Goal: Transaction & Acquisition: Purchase product/service

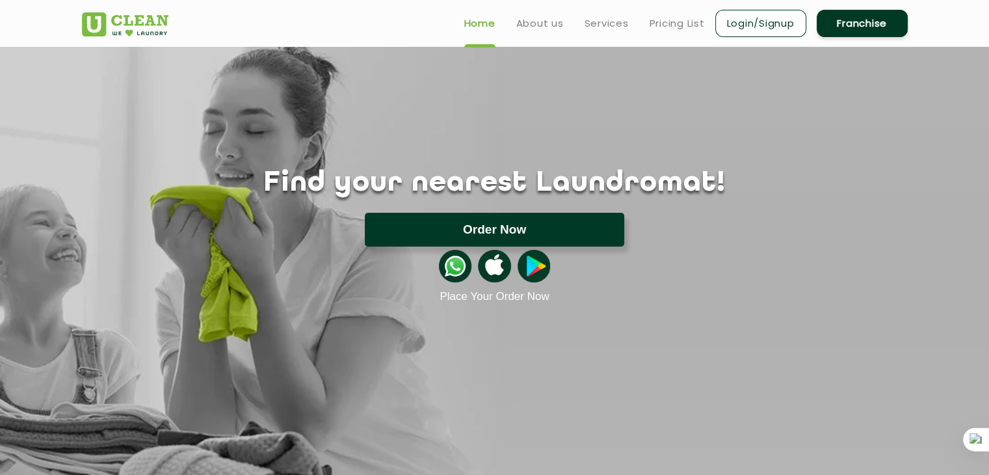
click at [559, 235] on button "Order Now" at bounding box center [494, 230] width 259 height 34
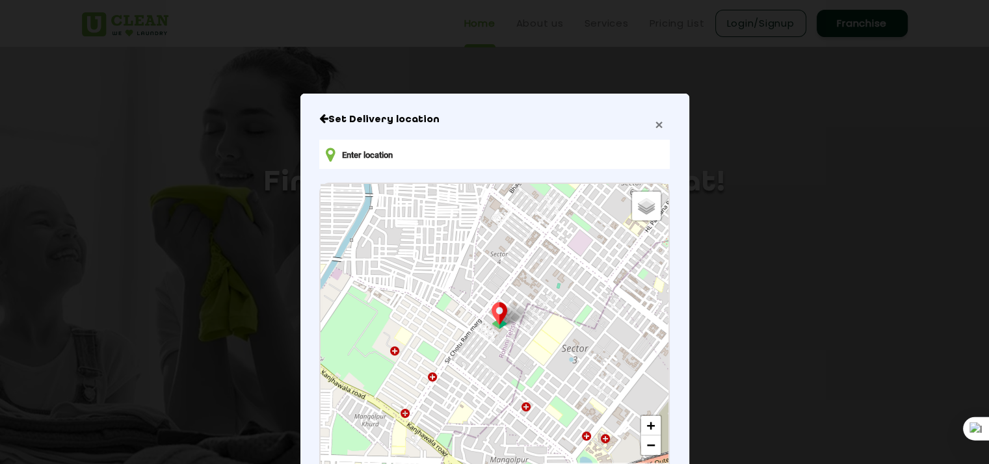
click at [655, 128] on span "×" at bounding box center [659, 124] width 8 height 15
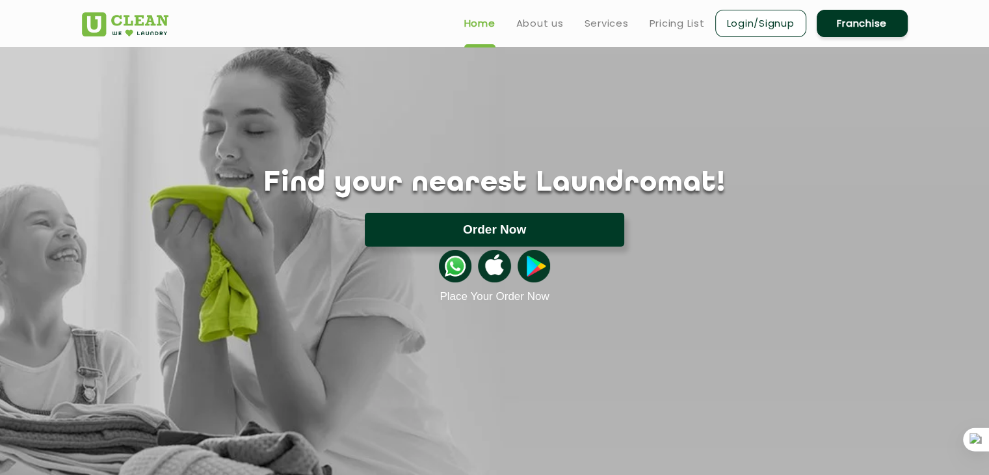
click at [576, 226] on button "Order Now" at bounding box center [494, 230] width 259 height 34
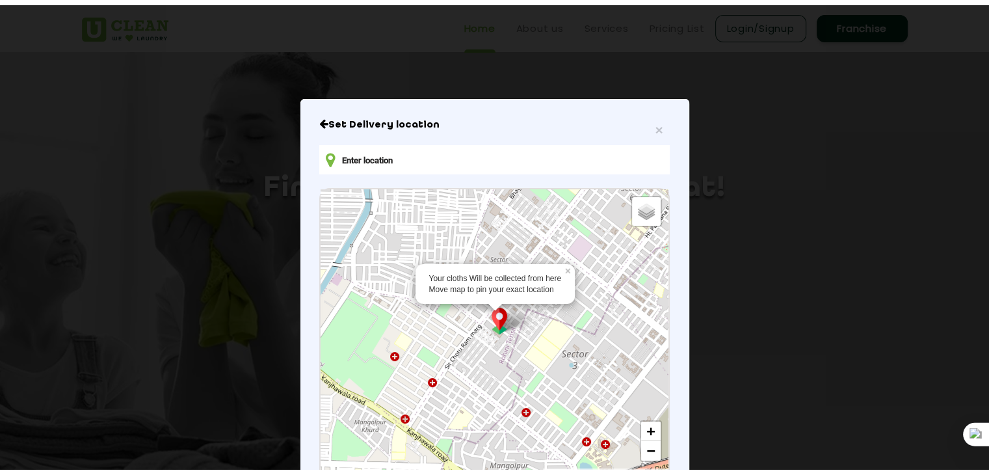
scroll to position [9, 0]
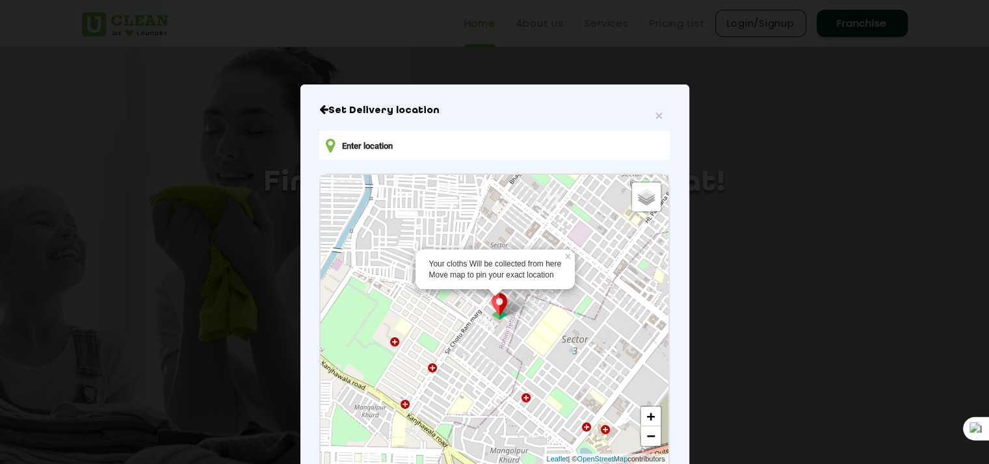
click at [497, 319] on img at bounding box center [499, 306] width 25 height 27
click at [313, 109] on div "× Set Delivery location Default Satellite + − Leaflet | © OpenStreetMap contrib…" at bounding box center [494, 324] width 389 height 478
click at [655, 118] on span "×" at bounding box center [659, 115] width 8 height 15
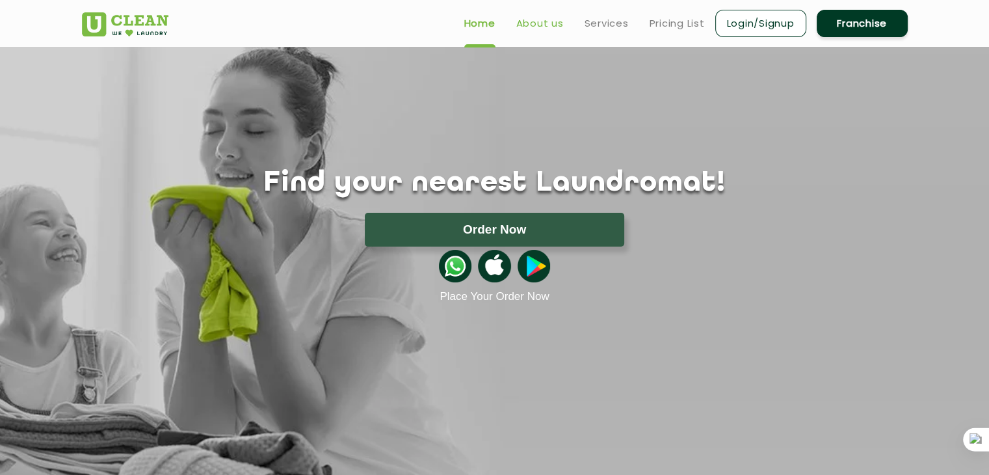
click at [532, 28] on link "About us" at bounding box center [539, 24] width 47 height 16
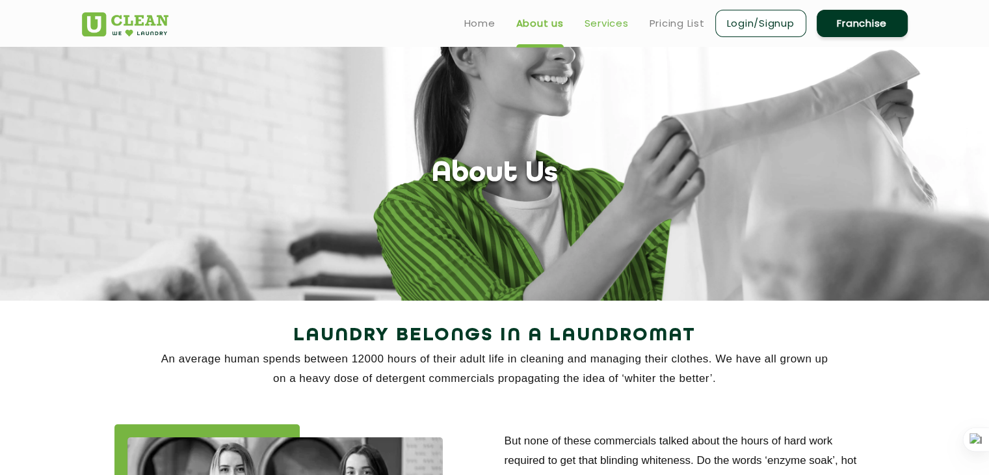
click at [607, 26] on link "Services" at bounding box center [607, 24] width 44 height 16
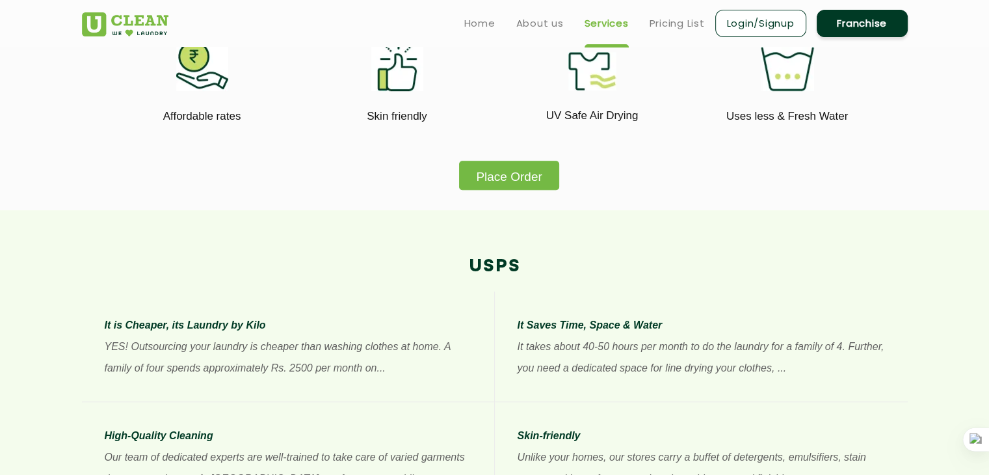
scroll to position [769, 0]
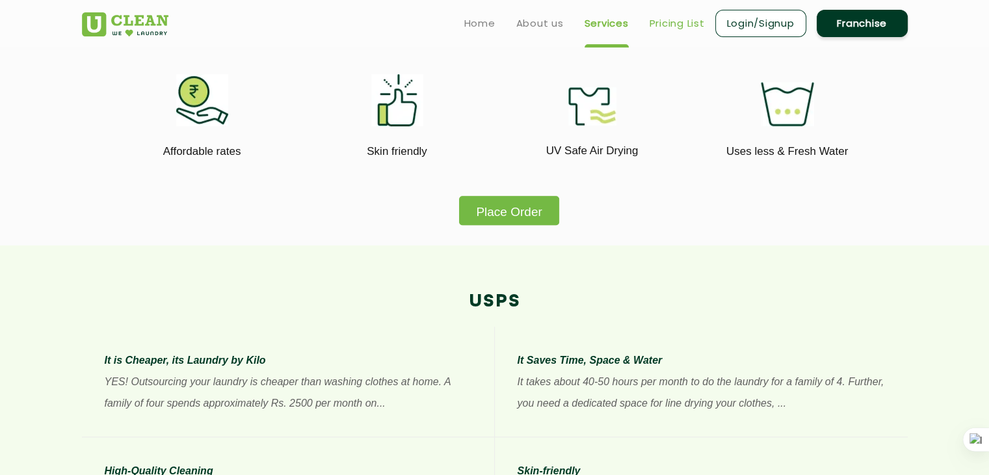
click at [673, 22] on link "Pricing List" at bounding box center [677, 24] width 55 height 16
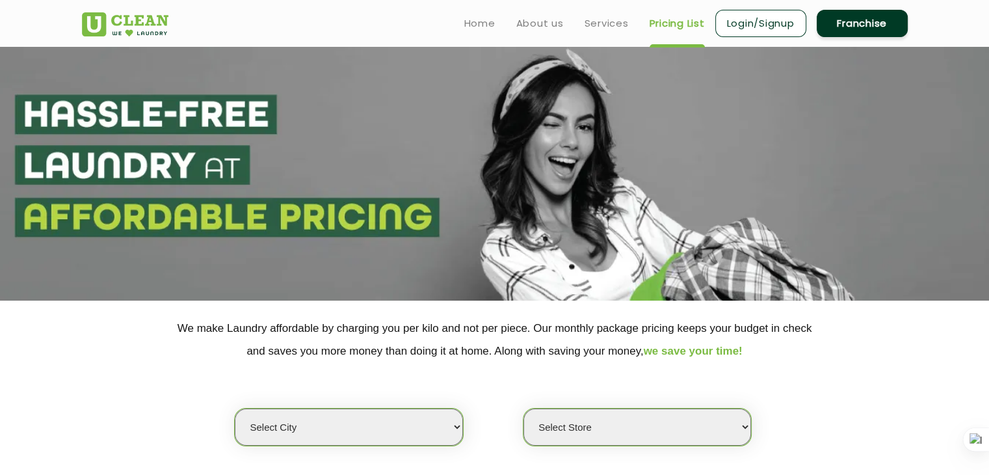
select select "0"
click at [769, 24] on link "Login/Signup" at bounding box center [760, 23] width 91 height 27
select select "0"
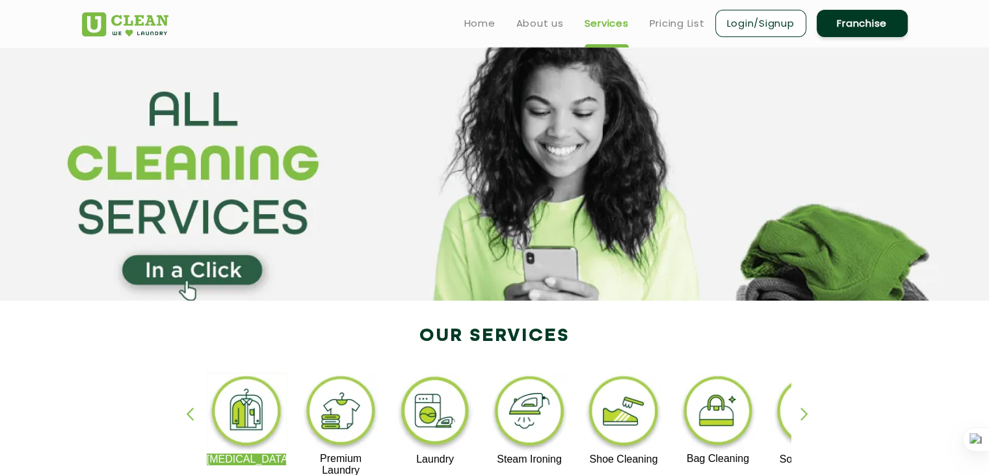
scroll to position [244, 0]
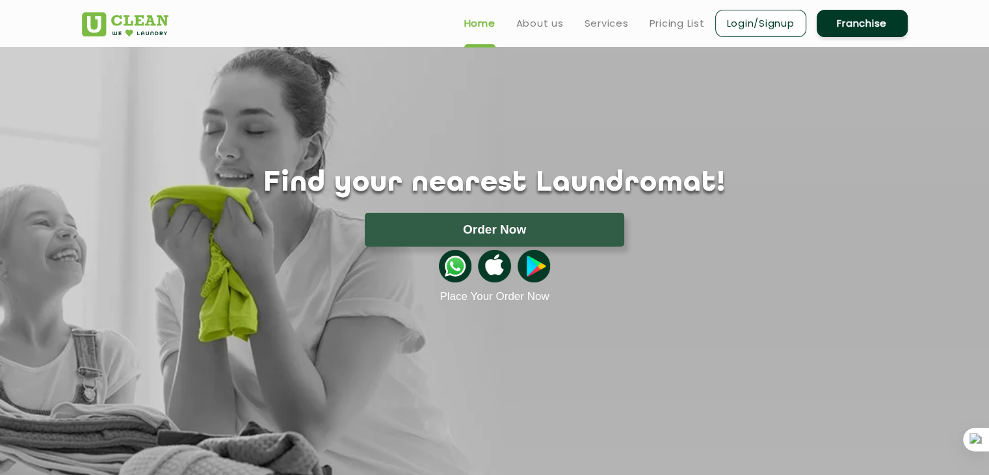
click at [878, 24] on link "Franchise" at bounding box center [862, 23] width 91 height 27
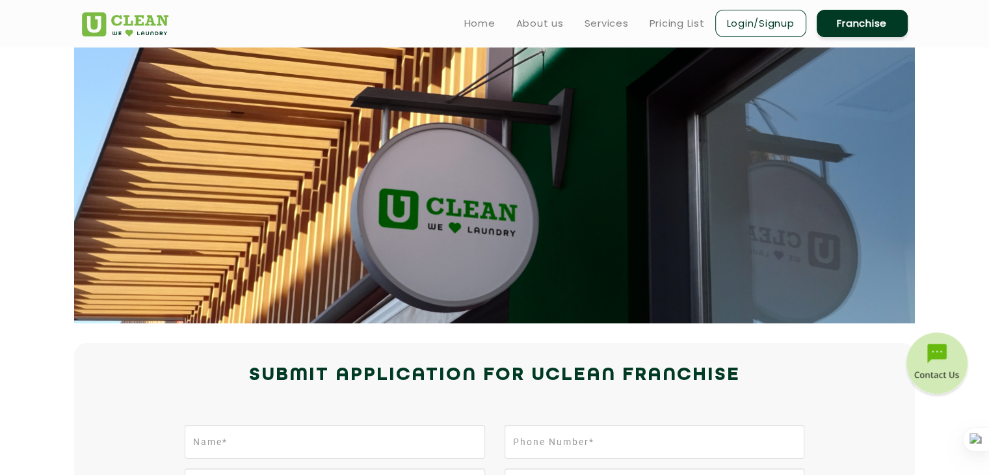
click at [514, 24] on ul "Home About us Services Pricing List Login/Signup Franchise" at bounding box center [681, 23] width 454 height 31
click at [612, 19] on link "Services" at bounding box center [607, 24] width 44 height 16
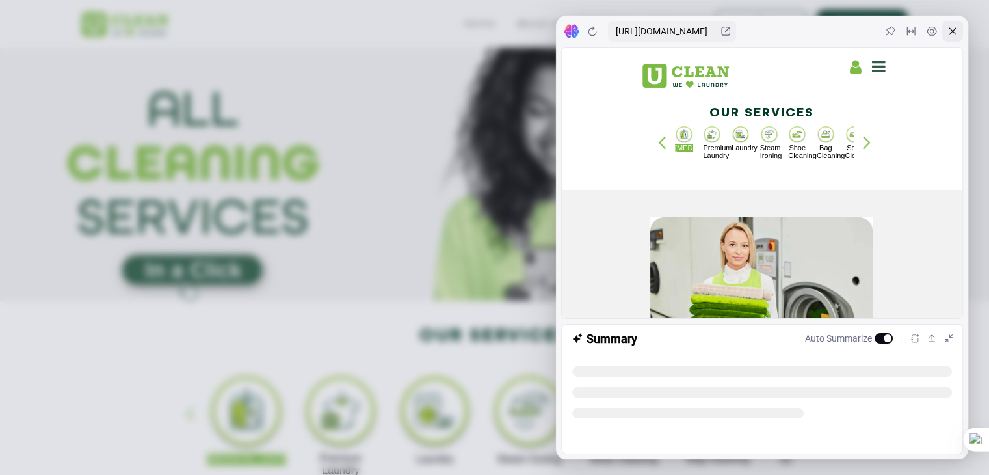
click at [949, 27] on icon at bounding box center [952, 31] width 10 height 10
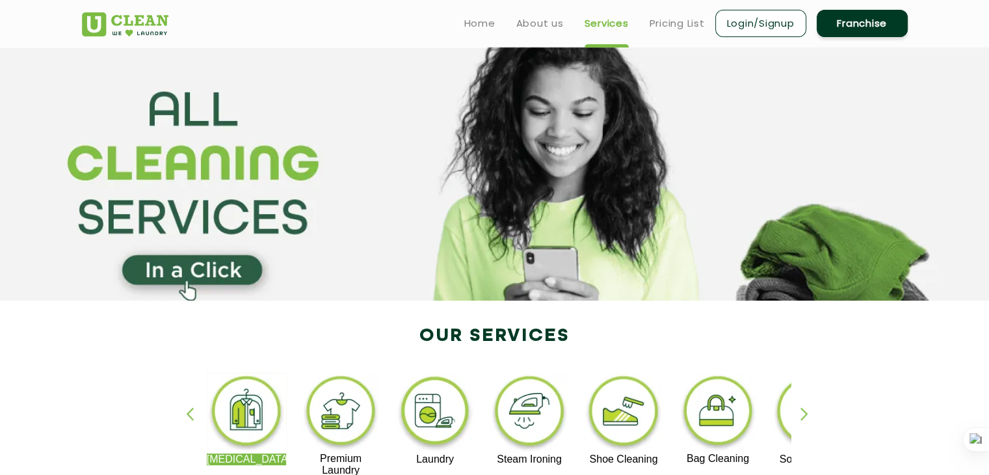
click at [518, 419] on img at bounding box center [530, 413] width 80 height 81
click at [786, 25] on link "Login/Signup" at bounding box center [760, 23] width 91 height 27
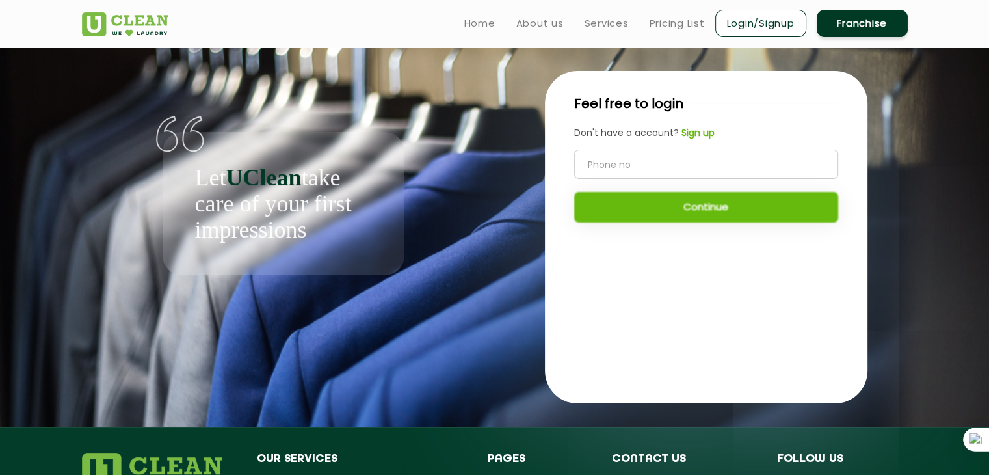
click at [697, 133] on b "Sign up" at bounding box center [697, 132] width 33 height 13
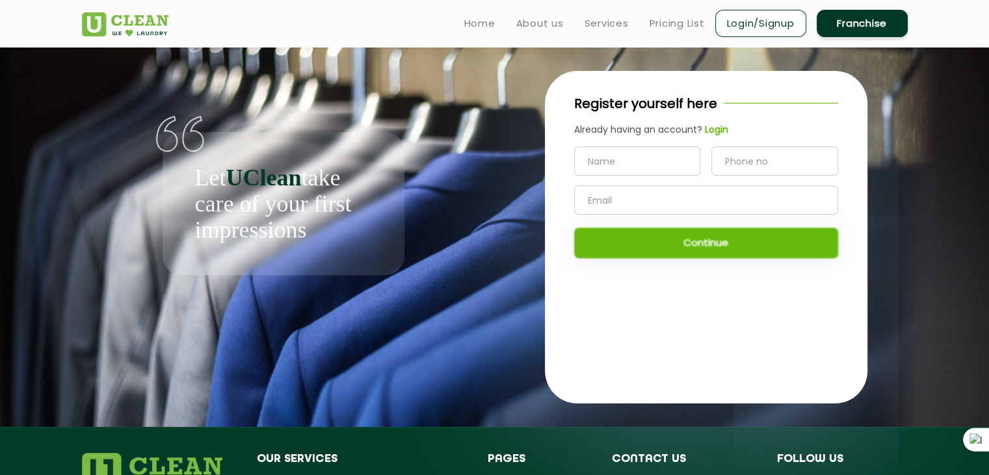
click at [720, 127] on b "Login" at bounding box center [716, 129] width 23 height 13
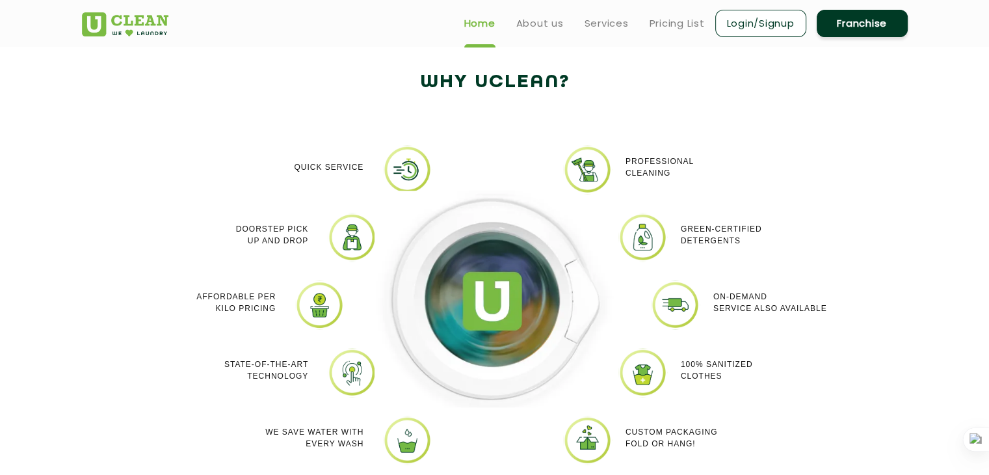
scroll to position [1070, 0]
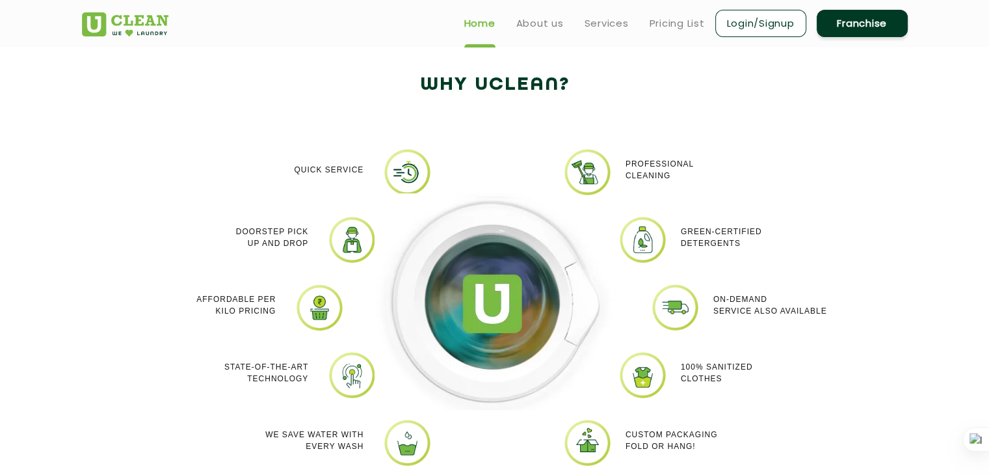
click at [491, 60] on section "Why Uclean? Quick Service Doorstep Pick up and Drop Affordable per kilo pricing…" at bounding box center [494, 287] width 989 height 534
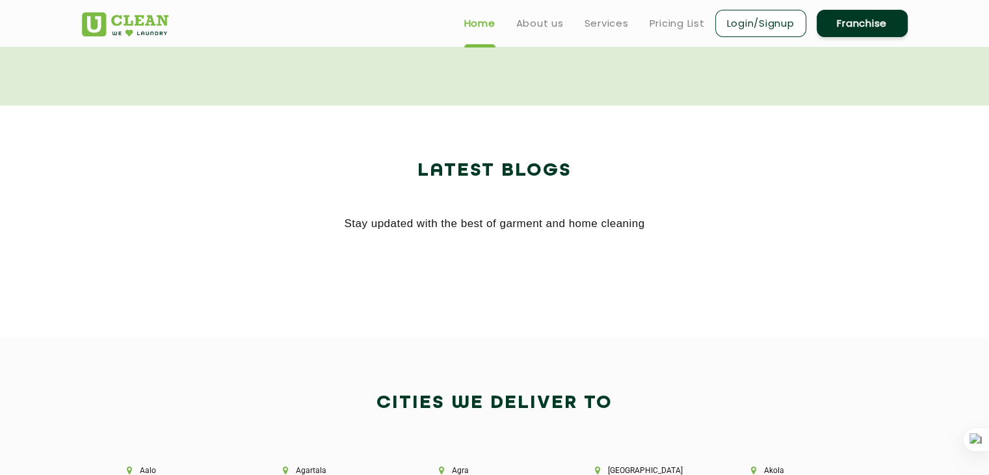
scroll to position [2452, 0]
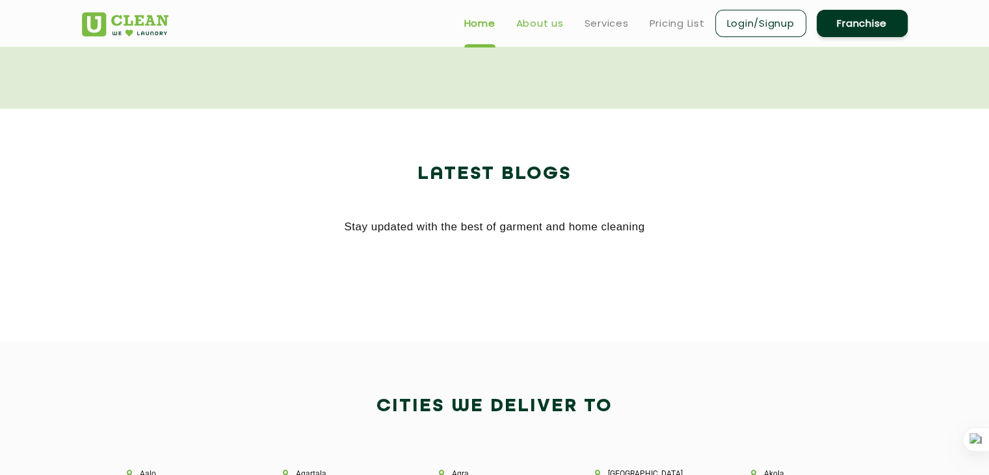
click at [529, 27] on link "About us" at bounding box center [539, 24] width 47 height 16
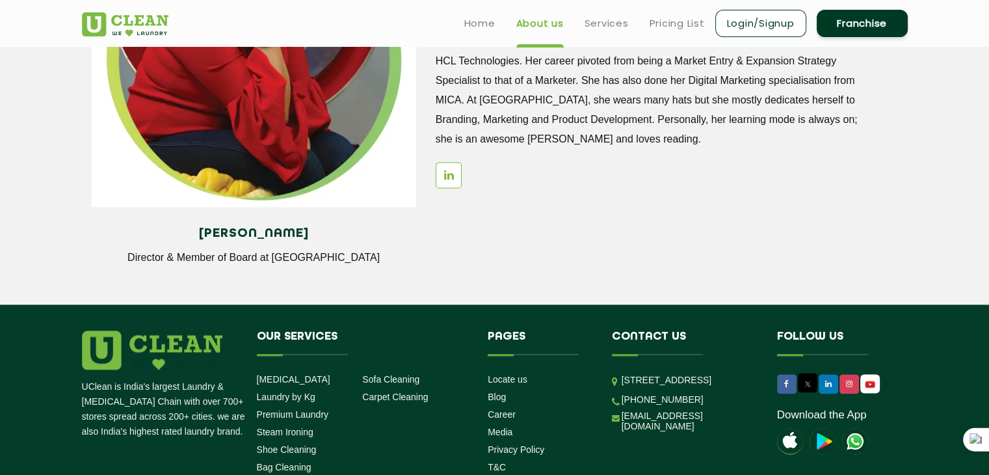
scroll to position [1851, 0]
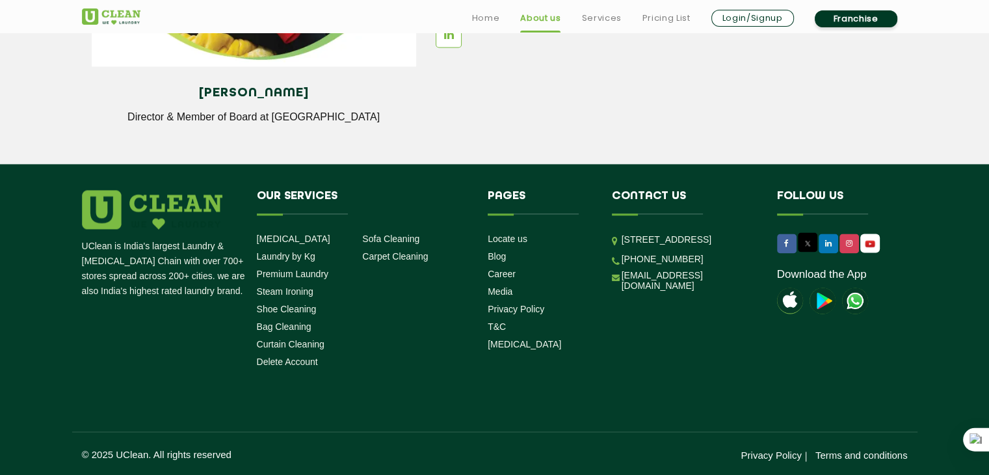
click at [593, 29] on header "Home About us Services Pricing List Login/Signup Franchise" at bounding box center [494, 16] width 989 height 33
click at [600, 20] on link "Services" at bounding box center [601, 18] width 40 height 16
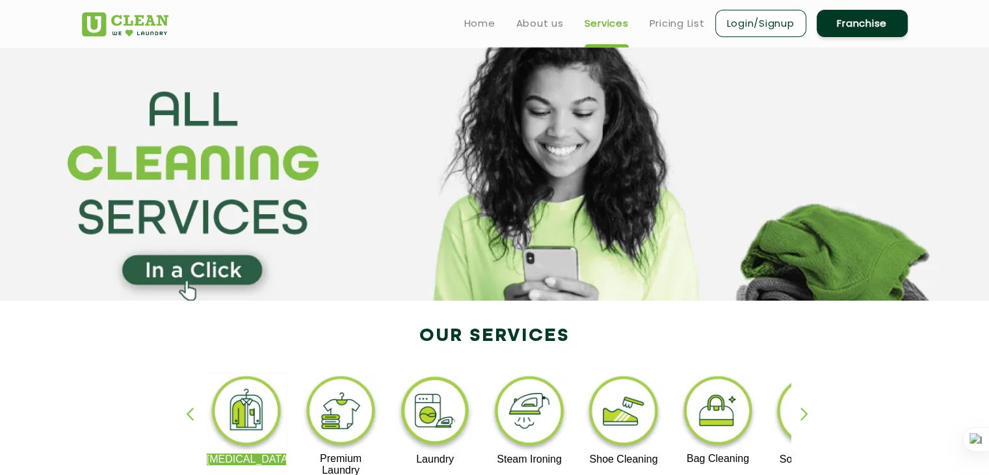
click at [899, 159] on section at bounding box center [494, 174] width 989 height 254
click at [677, 20] on link "Pricing List" at bounding box center [677, 24] width 55 height 16
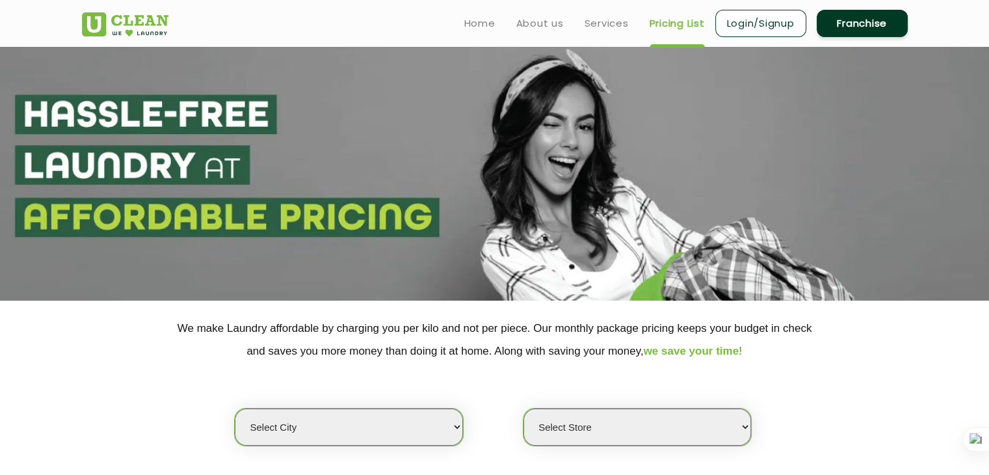
select select "0"
click at [393, 419] on select "Select city Aalo Agartala Agra Ahmedabad Akola Aligarh Alwar - UClean Select Am…" at bounding box center [349, 426] width 228 height 37
click at [620, 445] on section "We make Laundry affordable by charging you per kilo and not per piece. Our mont…" at bounding box center [494, 389] width 989 height 178
click at [618, 436] on select "Select Store" at bounding box center [637, 426] width 228 height 37
click at [523, 408] on select "Select Store" at bounding box center [637, 426] width 228 height 37
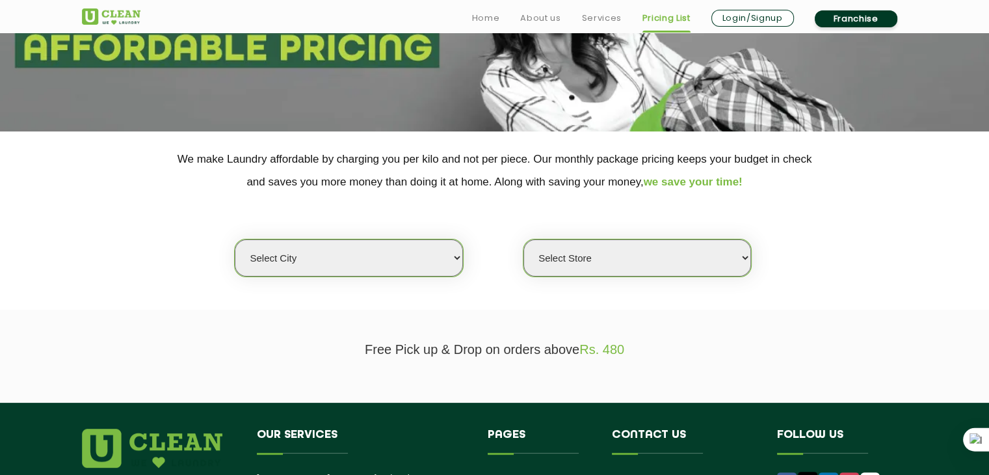
scroll to position [176, 0]
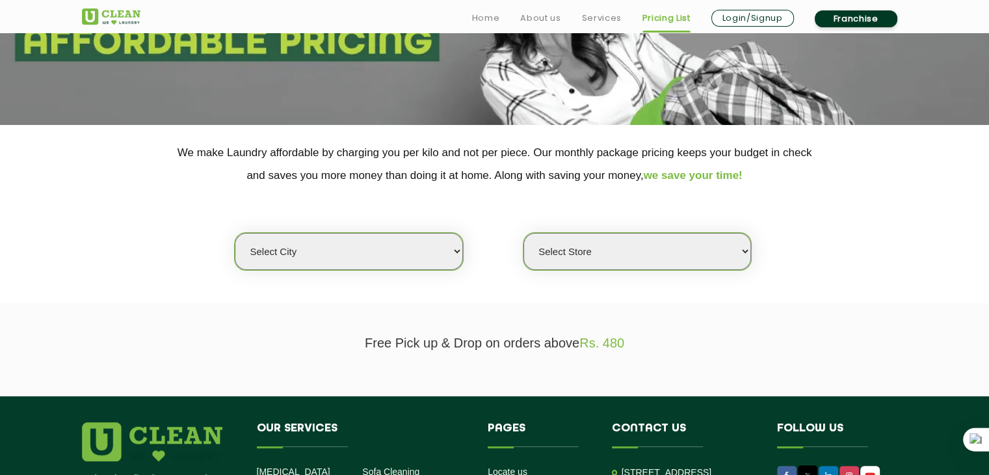
click at [747, 249] on select "Select Store" at bounding box center [637, 251] width 228 height 37
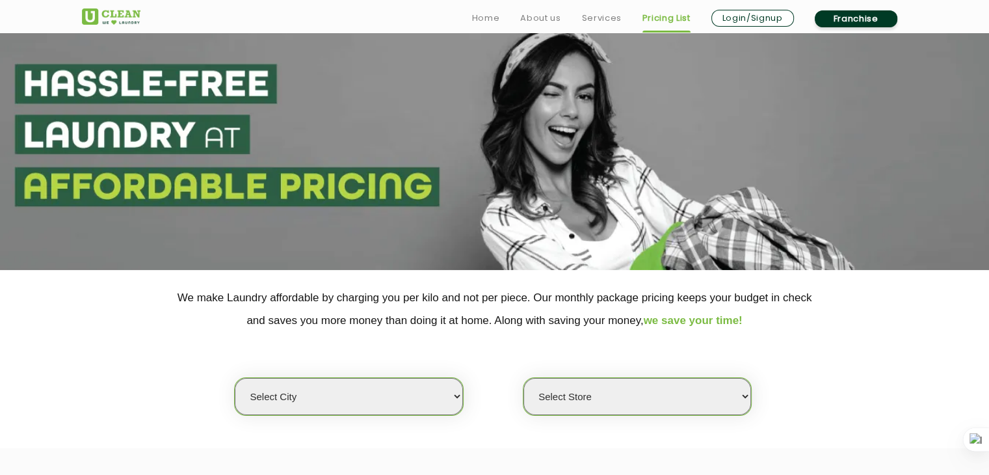
scroll to position [34, 0]
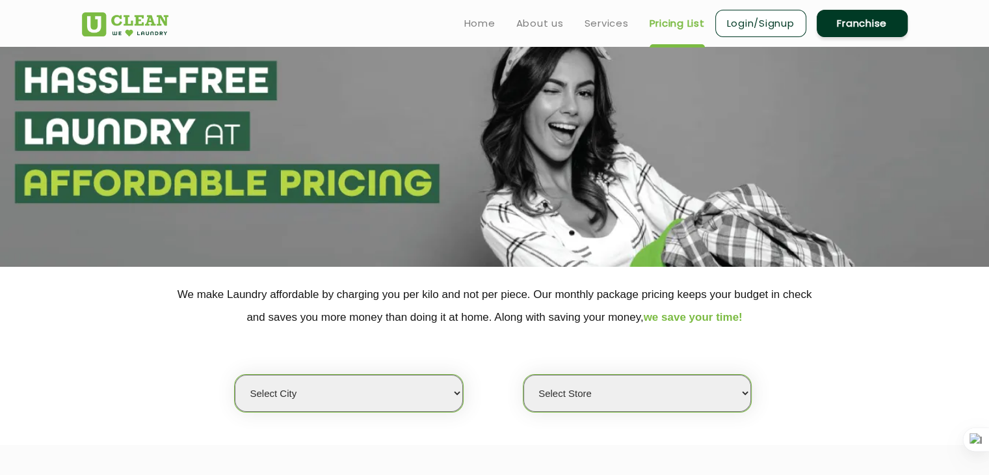
click at [858, 8] on li "Franchise" at bounding box center [862, 23] width 91 height 31
click at [858, 14] on link "Franchise" at bounding box center [862, 23] width 91 height 27
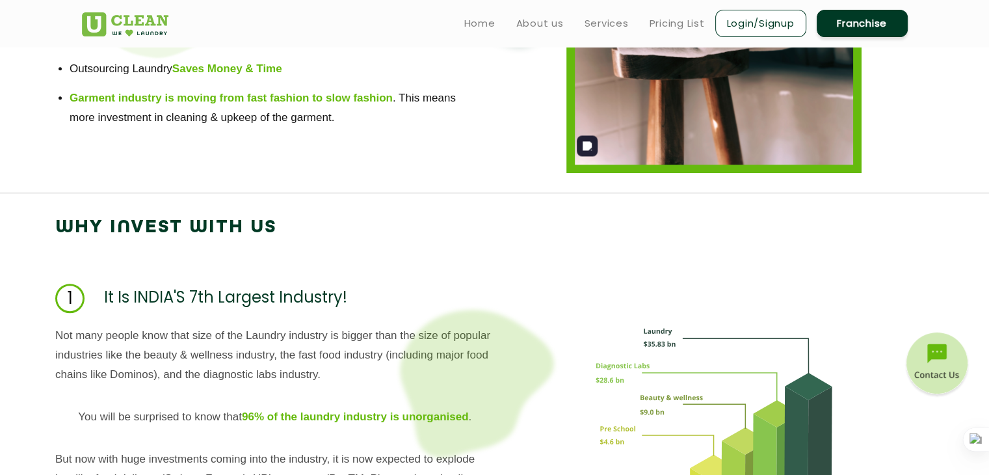
scroll to position [686, 0]
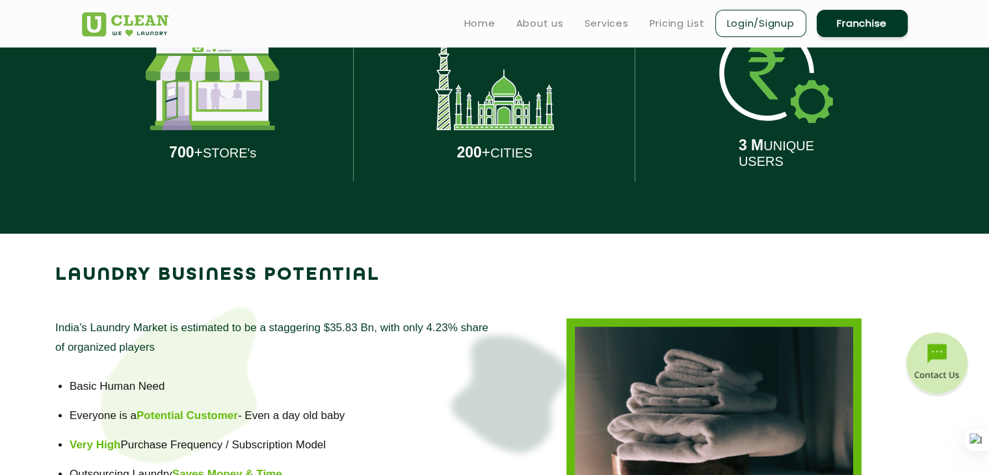
click at [599, 112] on div "200 + CITIES" at bounding box center [494, 96] width 262 height 273
click at [514, 166] on div "200 + CITIES" at bounding box center [494, 96] width 262 height 273
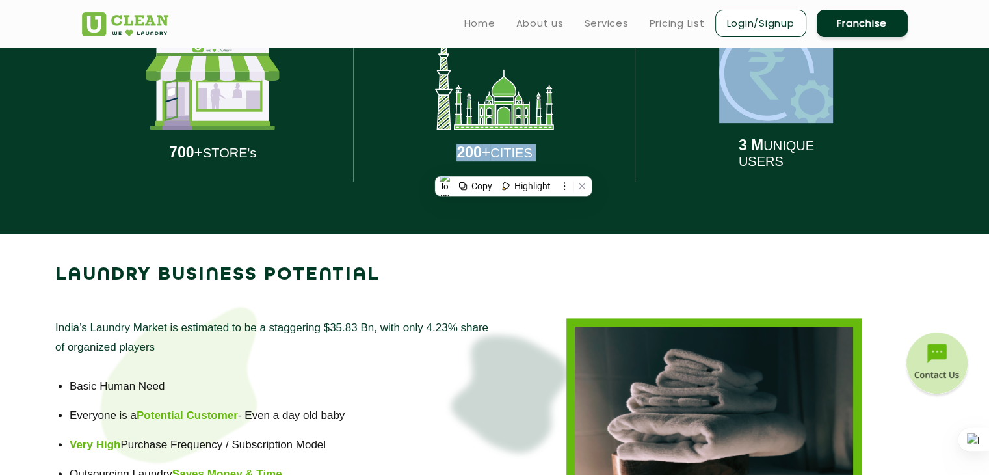
click at [514, 166] on div "200 + CITIES" at bounding box center [494, 96] width 262 height 273
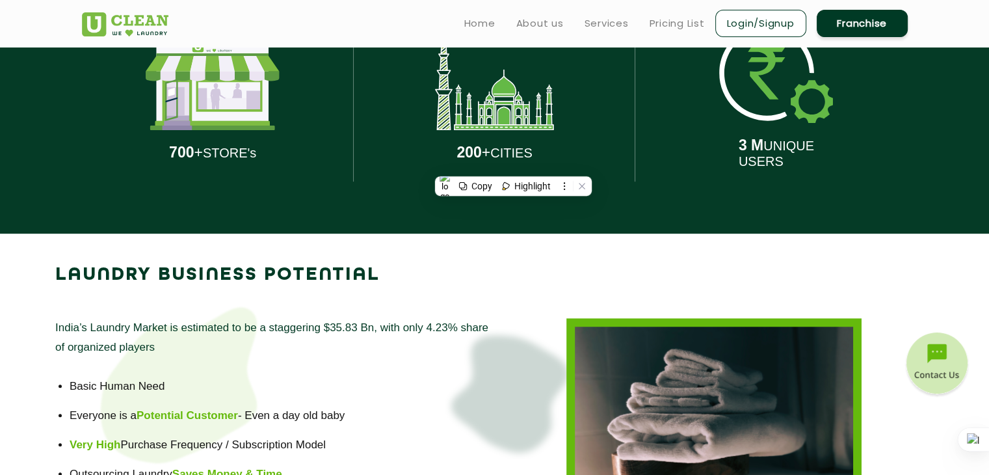
click at [296, 204] on div "700 + STORE's" at bounding box center [213, 96] width 262 height 273
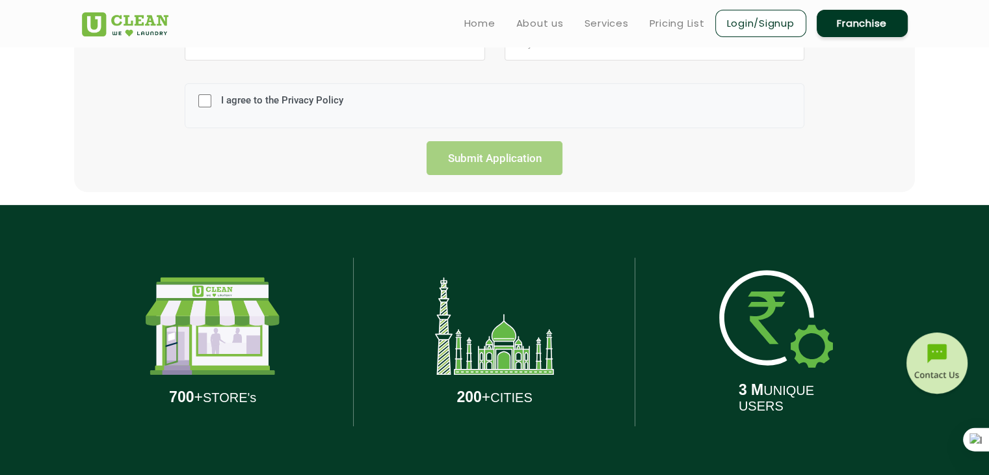
scroll to position [440, 0]
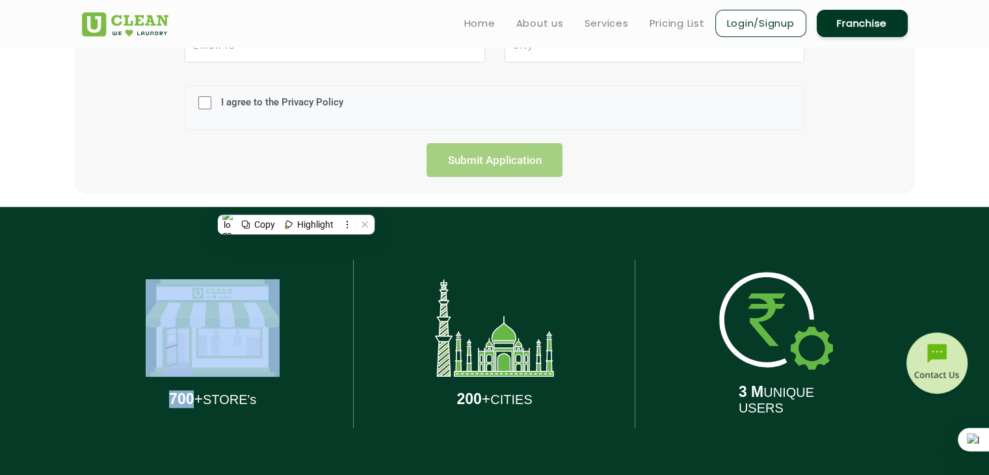
click at [345, 352] on div "700 + STORE's" at bounding box center [213, 343] width 282 height 273
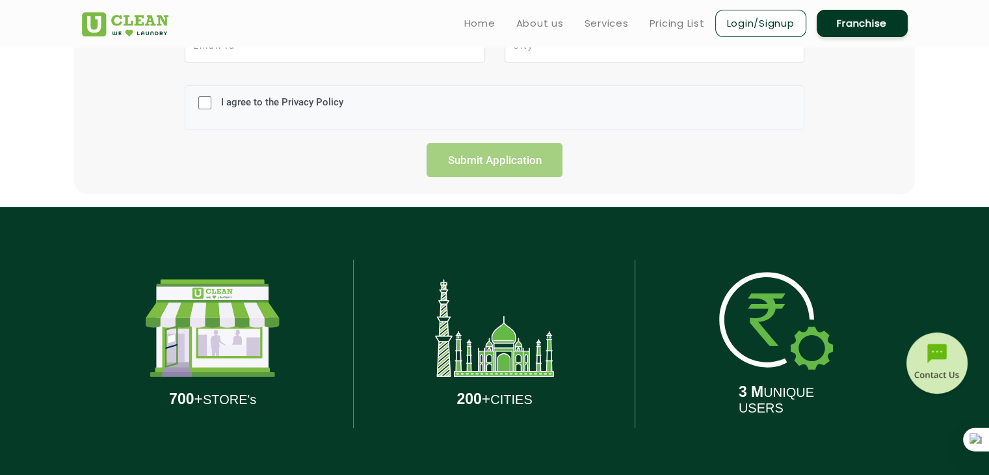
click at [182, 396] on b "700" at bounding box center [181, 398] width 25 height 17
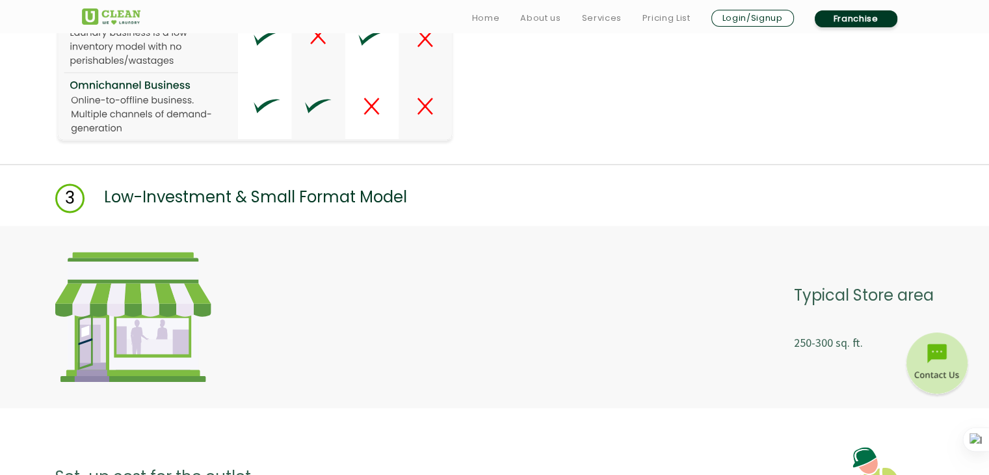
scroll to position [1987, 0]
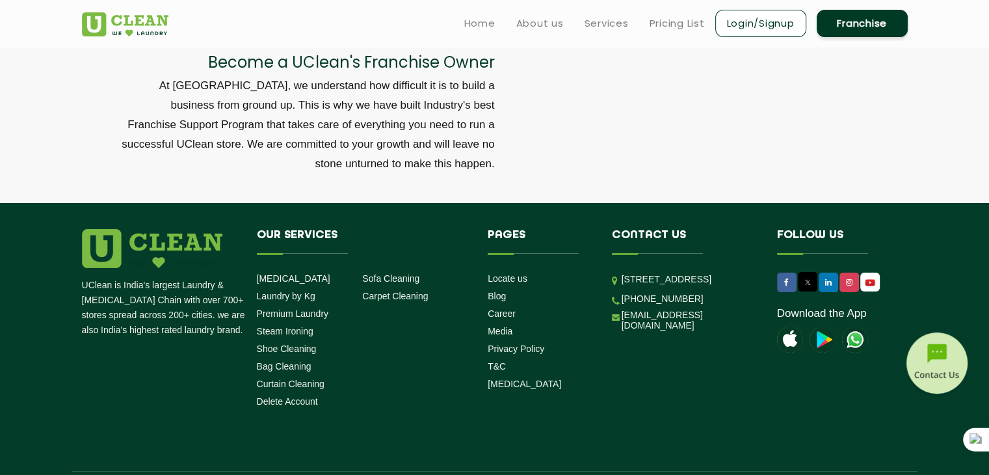
scroll to position [4447, 0]
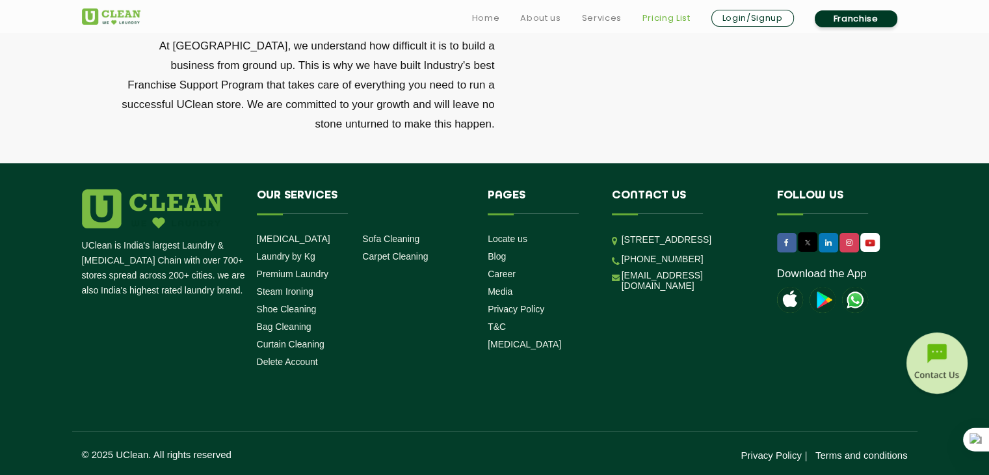
click at [661, 18] on link "Pricing List" at bounding box center [666, 18] width 48 height 16
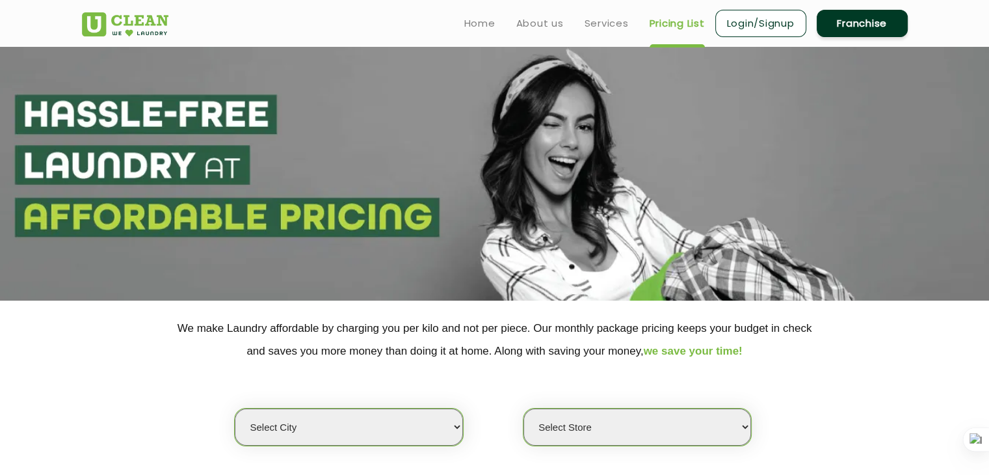
select select "0"
click at [611, 21] on link "Services" at bounding box center [607, 24] width 44 height 16
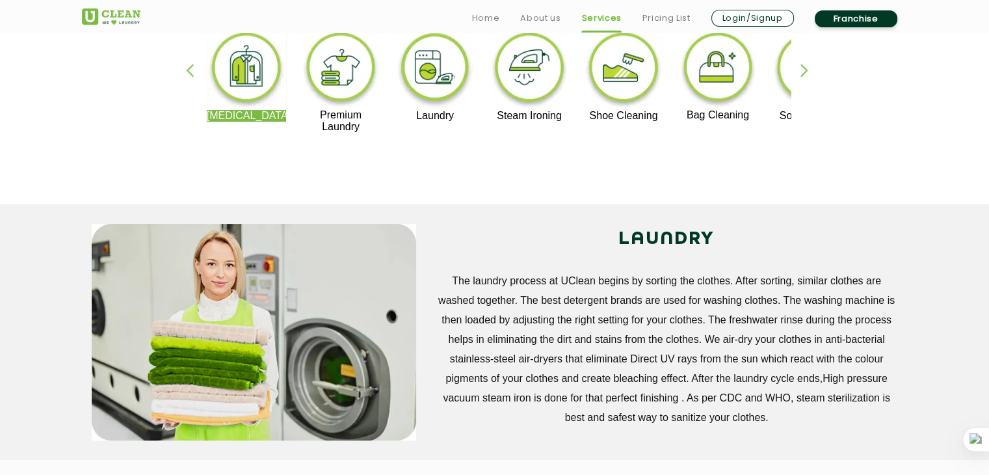
scroll to position [596, 0]
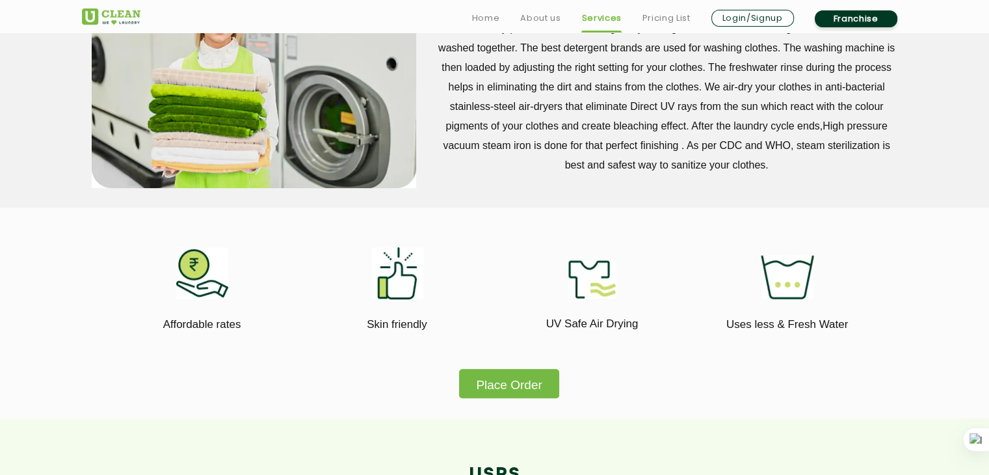
click at [531, 383] on button "Place Order" at bounding box center [508, 383] width 99 height 29
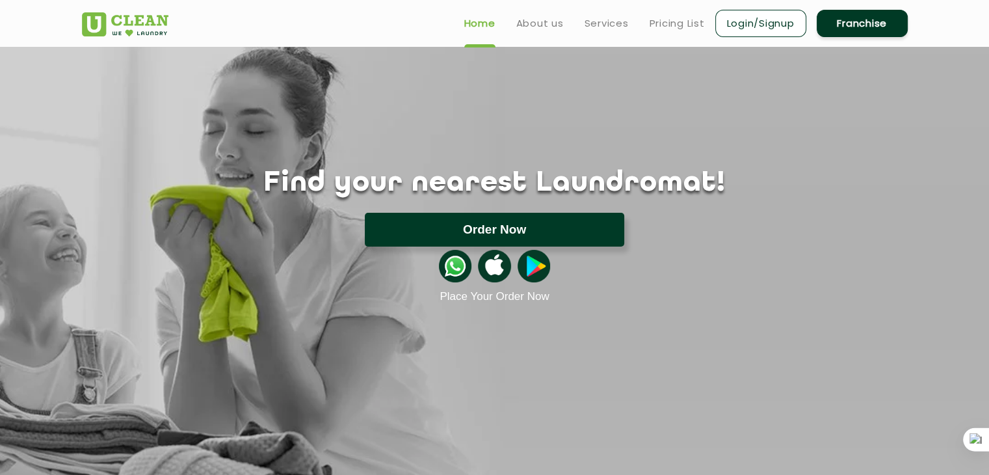
click at [473, 221] on button "Order Now" at bounding box center [494, 230] width 259 height 34
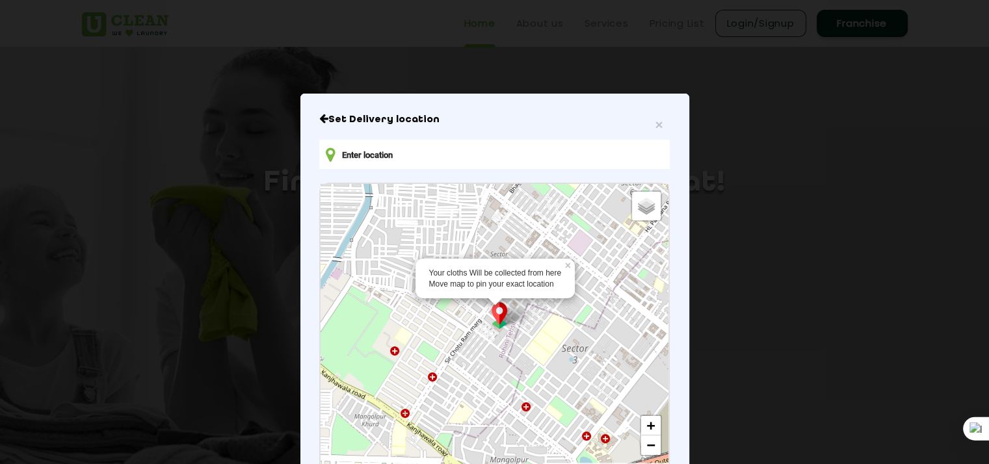
scroll to position [9, 0]
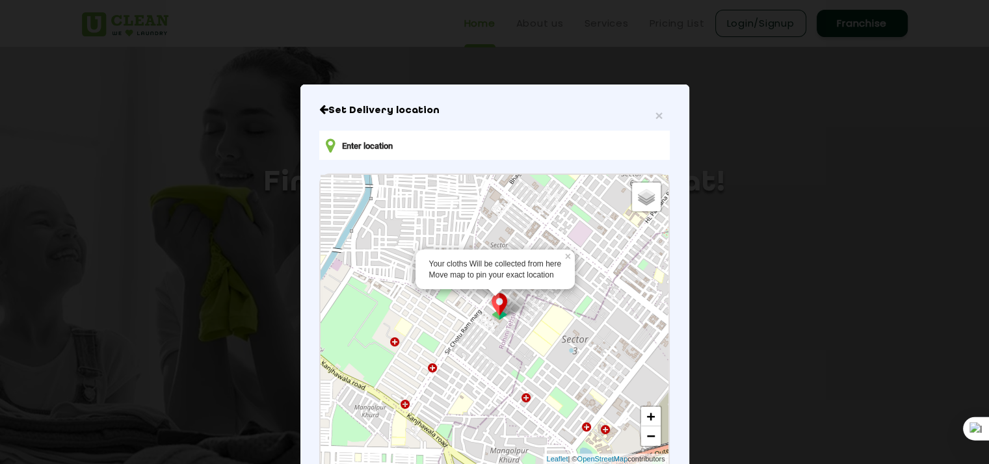
click at [492, 315] on img at bounding box center [499, 306] width 25 height 27
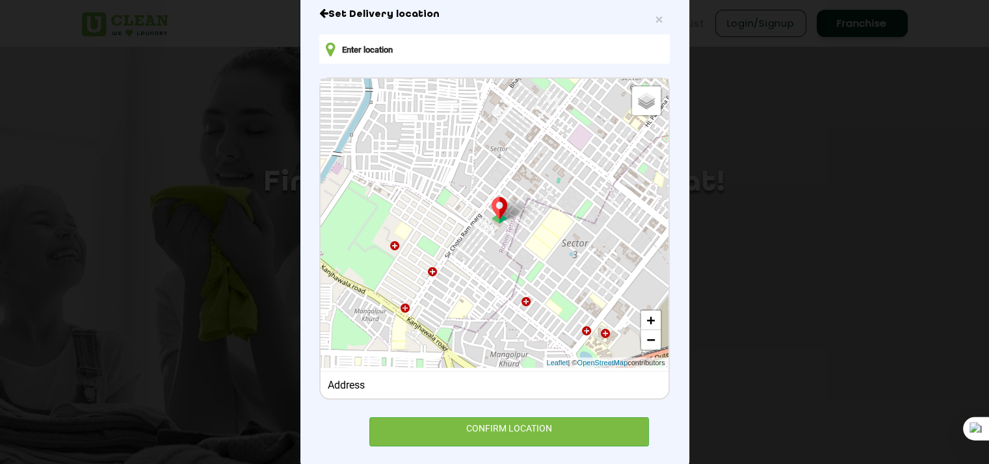
scroll to position [109, 0]
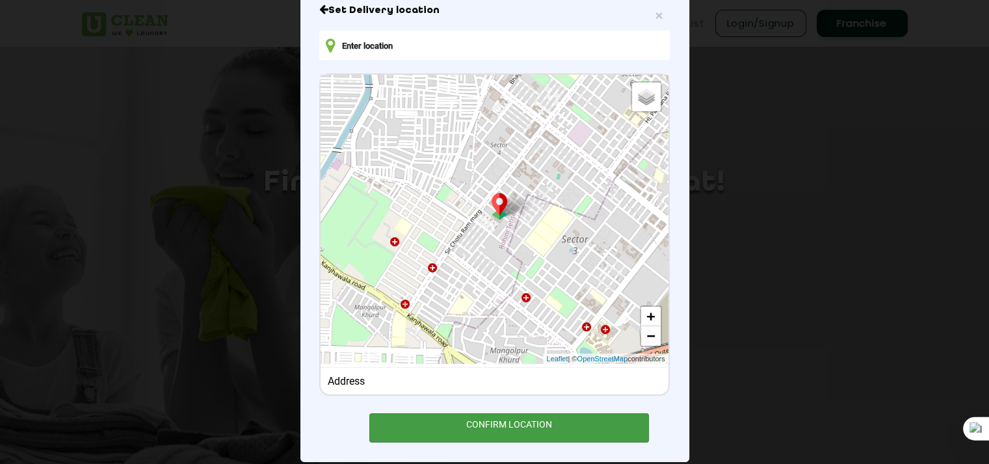
click at [442, 432] on div "CONFIRM LOCATION" at bounding box center [509, 428] width 280 height 29
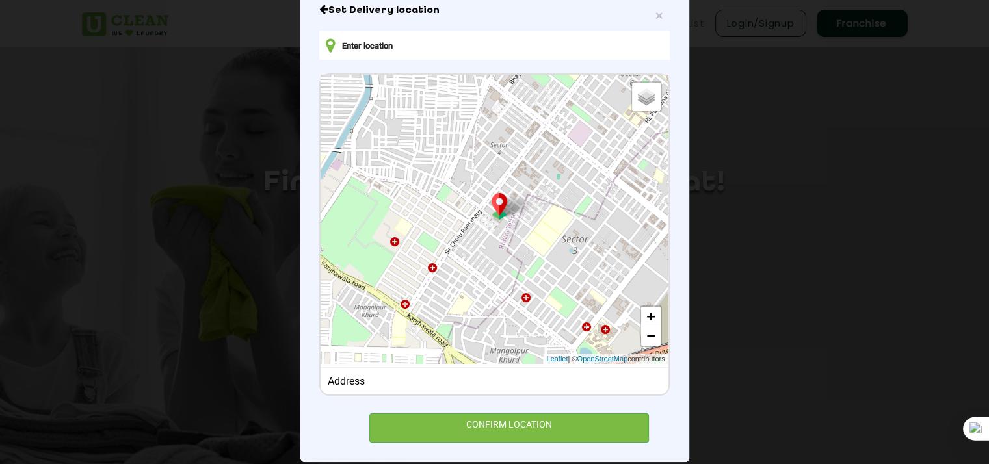
click at [381, 375] on div "Address" at bounding box center [495, 381] width 334 height 12
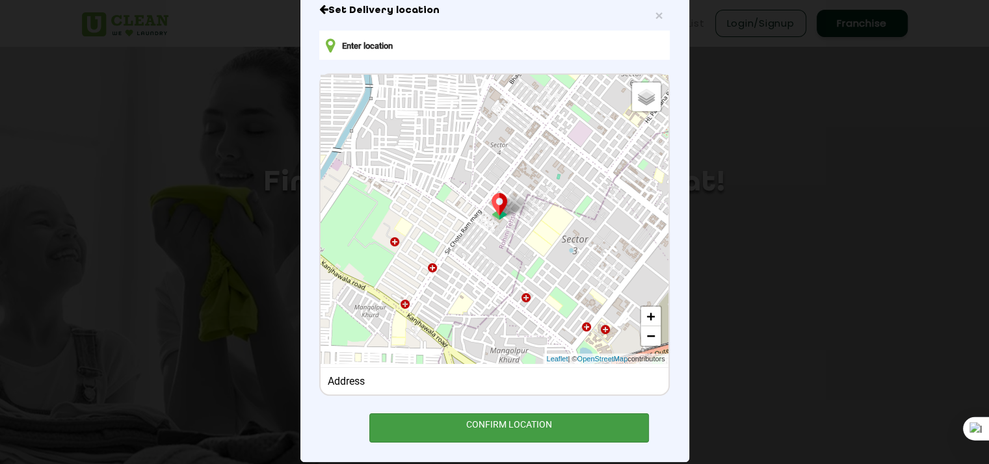
click at [409, 428] on div "CONFIRM LOCATION" at bounding box center [509, 428] width 280 height 29
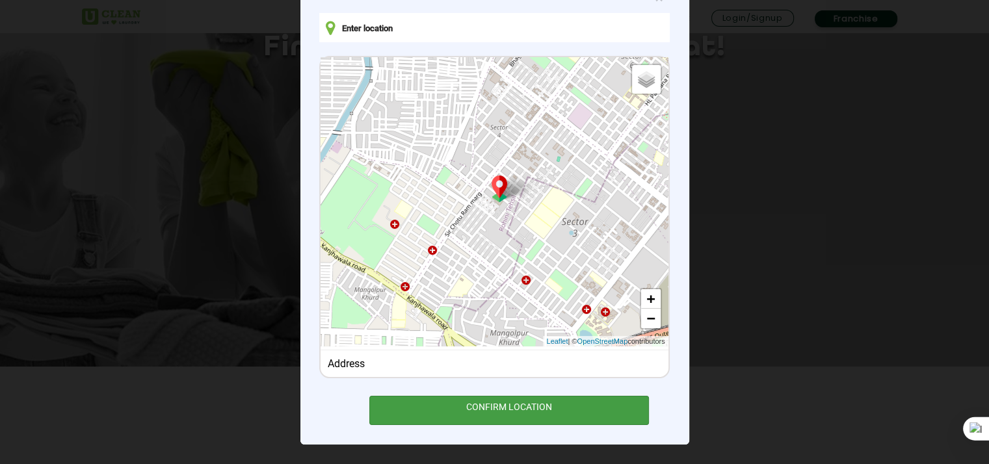
scroll to position [138, 0]
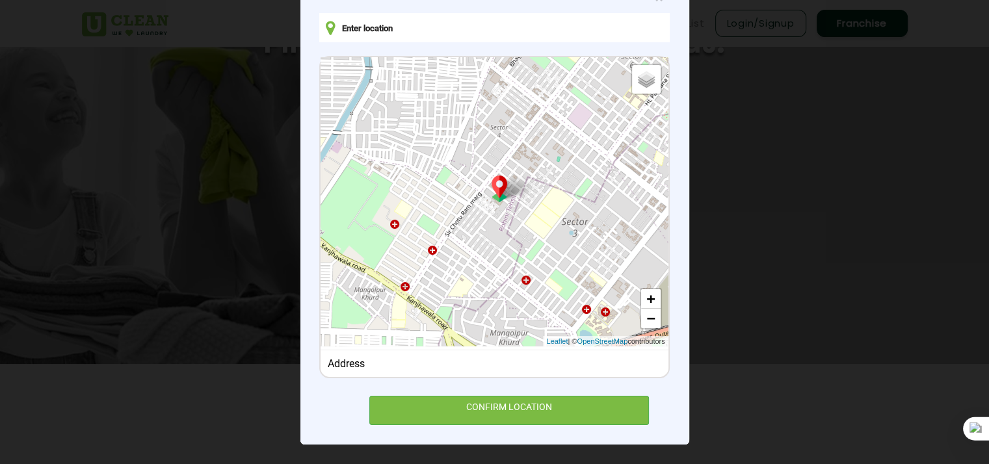
click at [395, 44] on div "Set Delivery location Default Satellite + − Leaflet | © OpenStreetMap contribut…" at bounding box center [494, 205] width 350 height 439
click at [380, 32] on input "text" at bounding box center [494, 27] width 350 height 29
click at [399, 23] on input "text" at bounding box center [494, 27] width 350 height 29
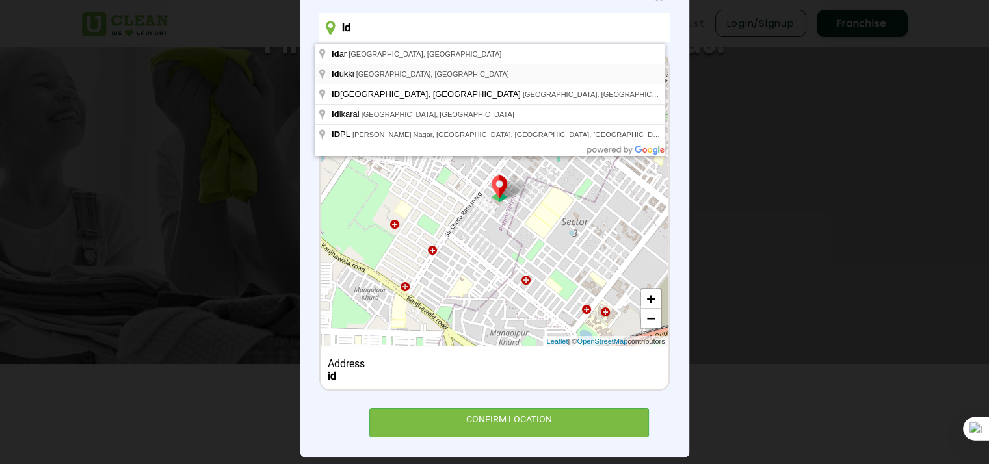
type input "Idukki, Kerala, India"
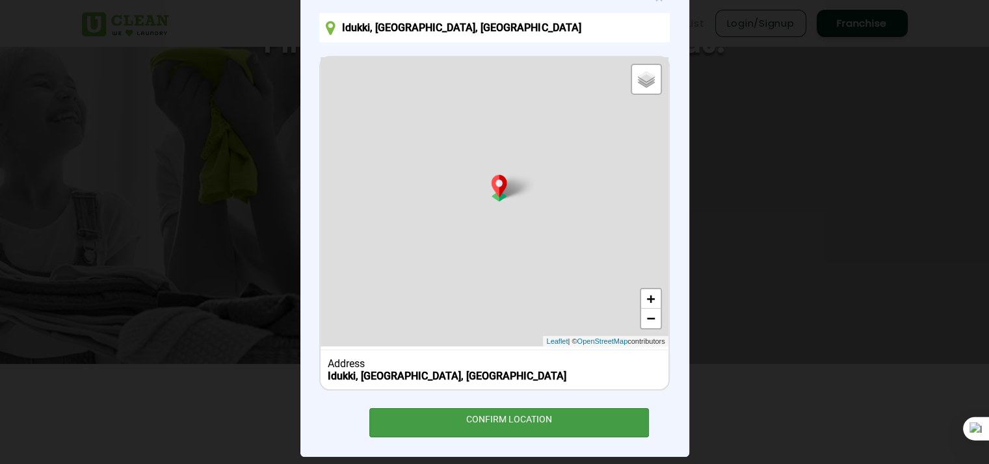
click at [446, 430] on div "CONFIRM LOCATION" at bounding box center [509, 422] width 280 height 29
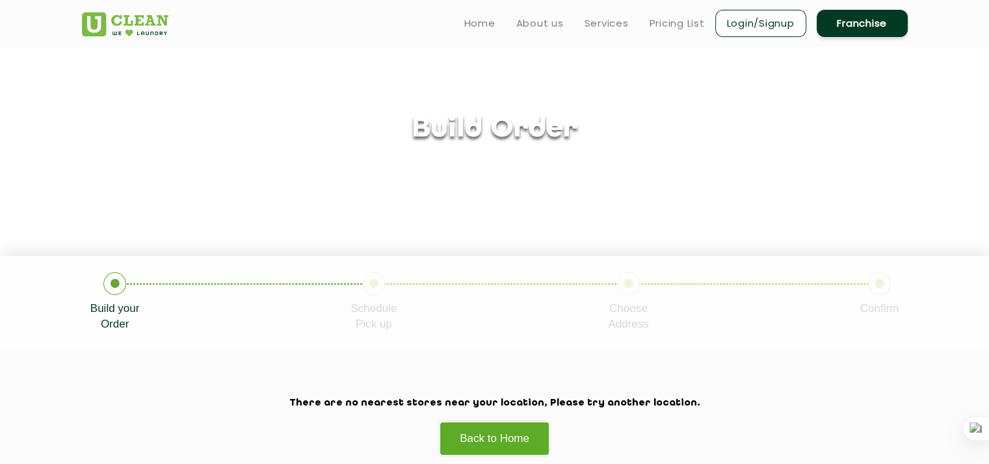
scroll to position [44, 0]
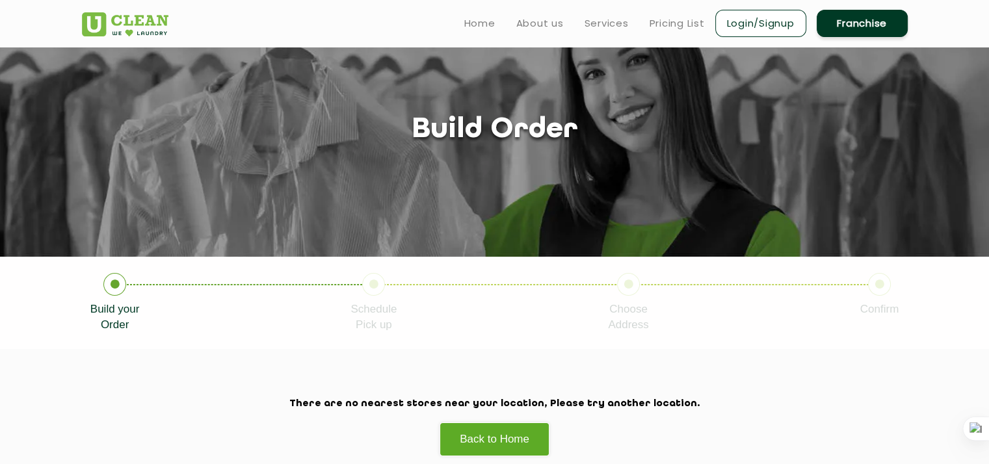
click at [129, 274] on li "Build your Order" at bounding box center [220, 303] width 261 height 60
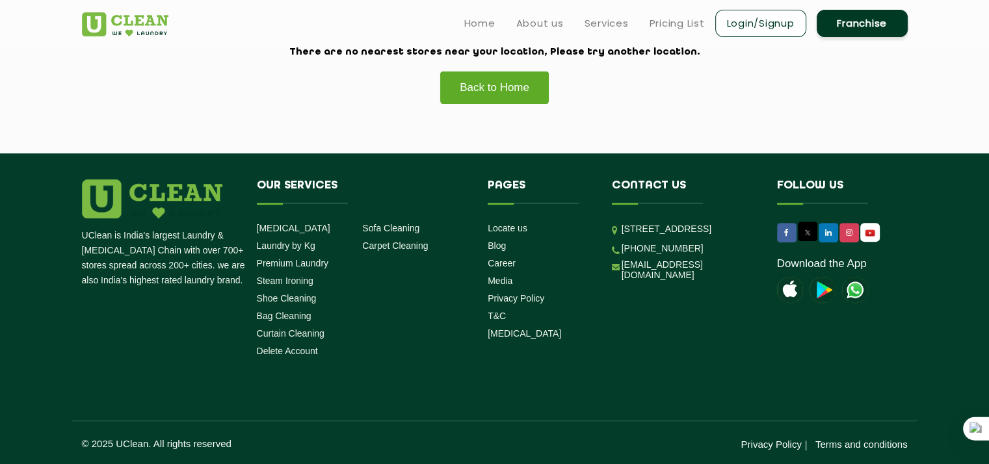
scroll to position [396, 0]
click at [473, 95] on link "Back to Home" at bounding box center [495, 87] width 110 height 33
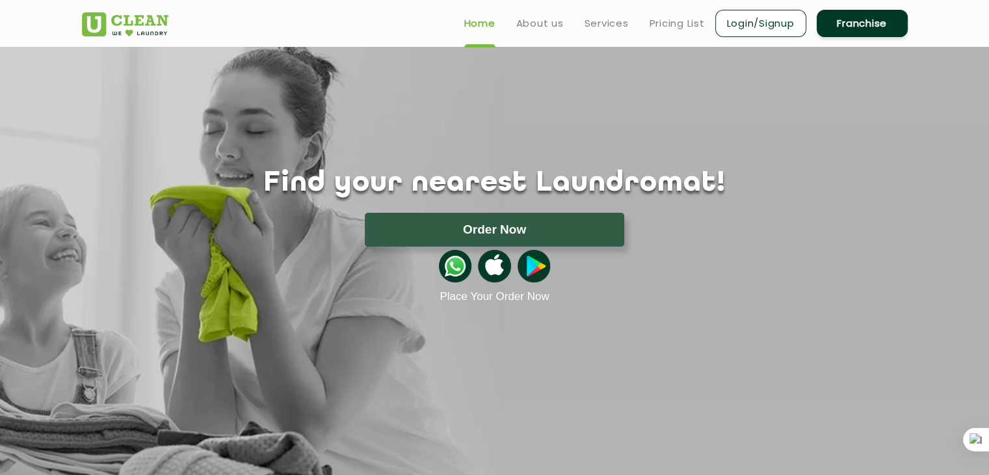
click at [453, 228] on button "Order Now" at bounding box center [494, 230] width 259 height 34
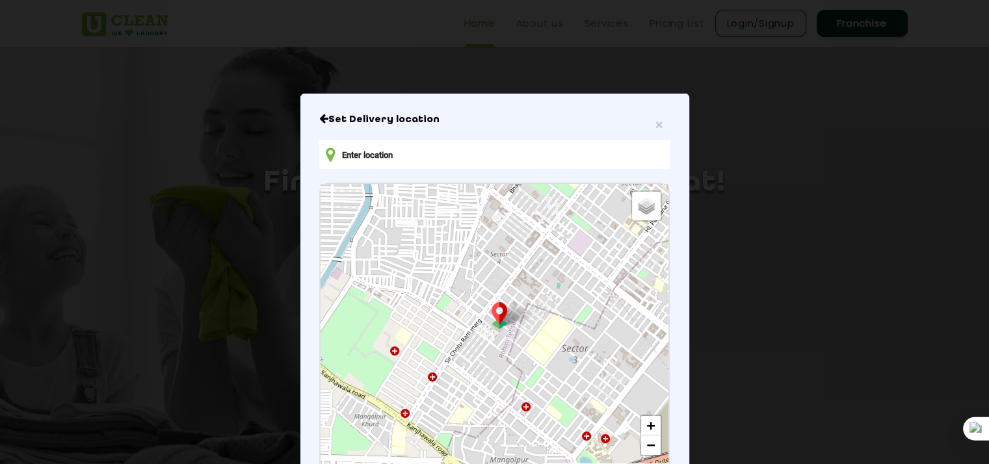
click at [416, 159] on input "text" at bounding box center [494, 154] width 350 height 29
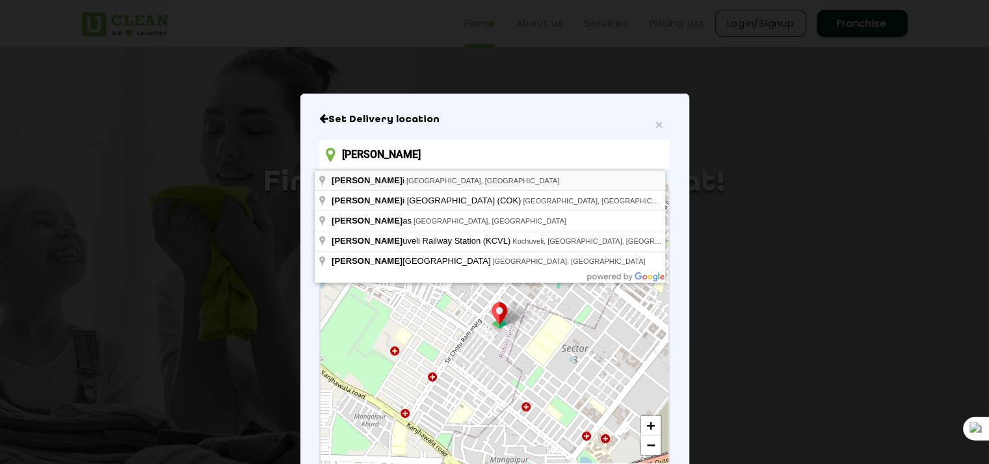
type input "[GEOGRAPHIC_DATA], [GEOGRAPHIC_DATA], [GEOGRAPHIC_DATA]"
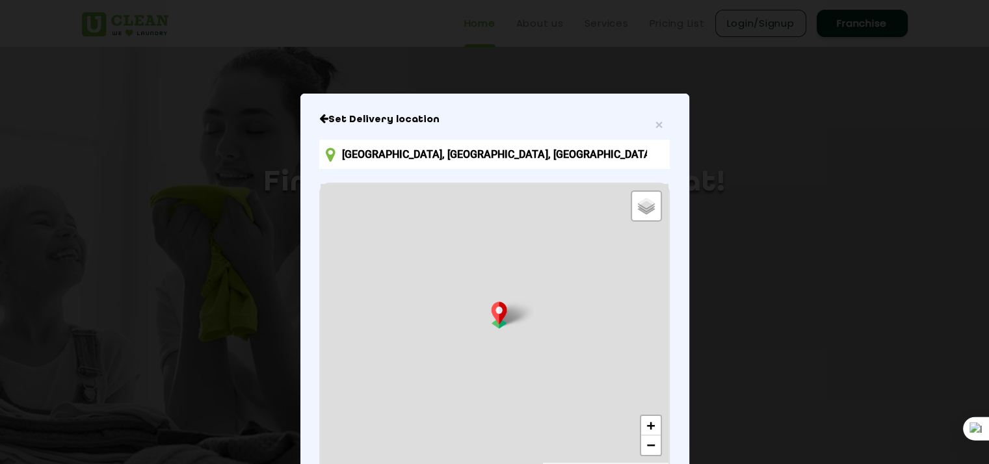
scroll to position [139, 0]
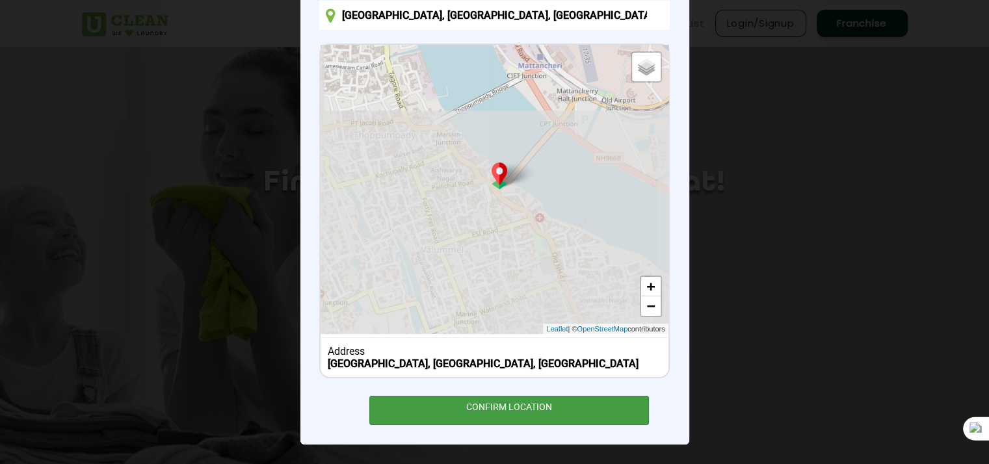
click at [448, 417] on div "CONFIRM LOCATION" at bounding box center [509, 410] width 280 height 29
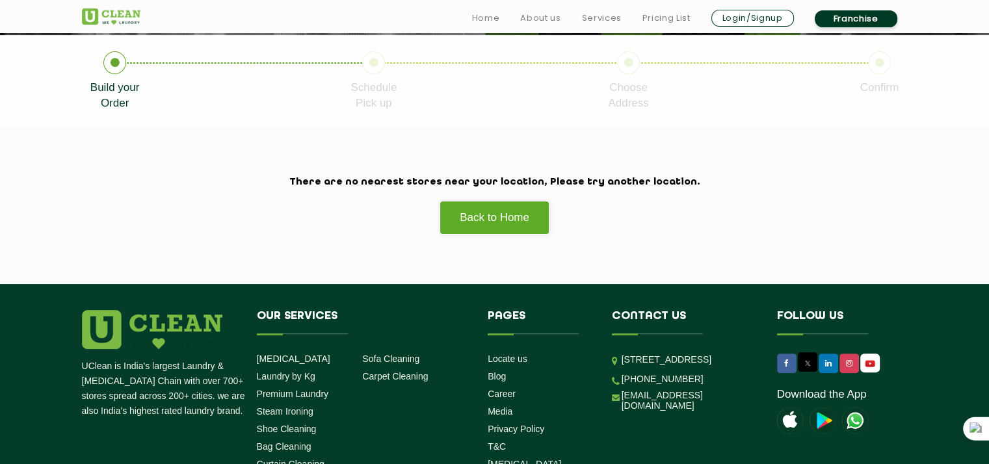
scroll to position [273, 0]
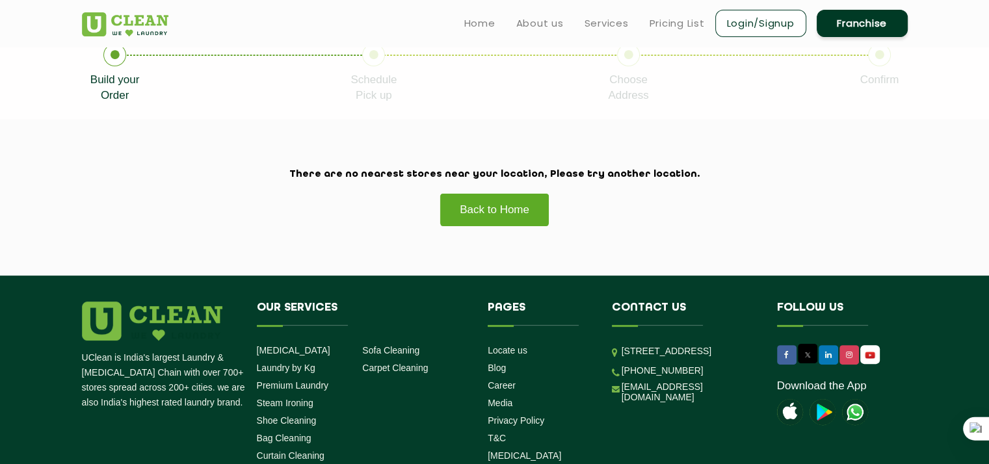
click at [505, 218] on link "Back to Home" at bounding box center [495, 209] width 110 height 33
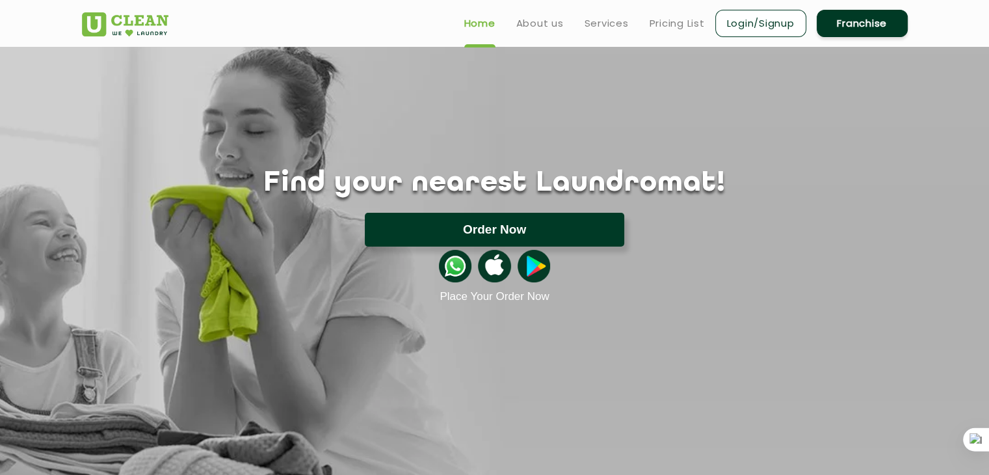
click at [497, 213] on button "Order Now" at bounding box center [494, 230] width 259 height 34
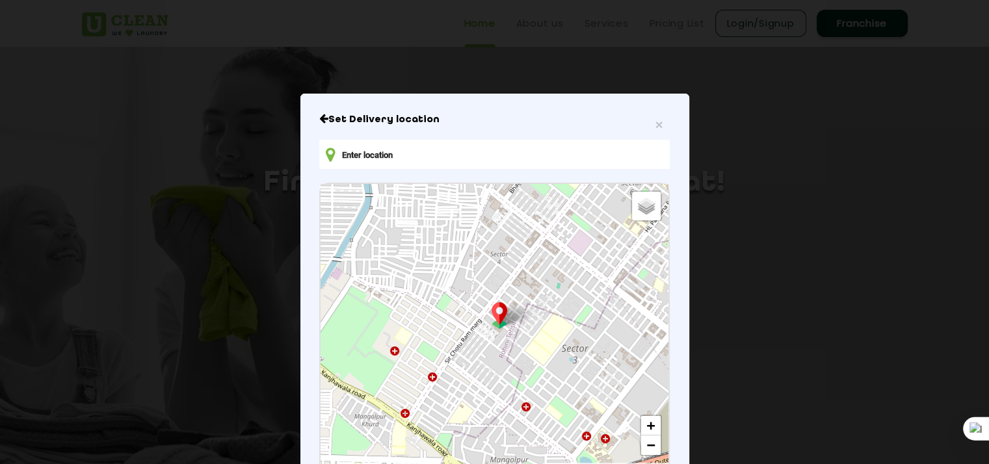
scroll to position [127, 0]
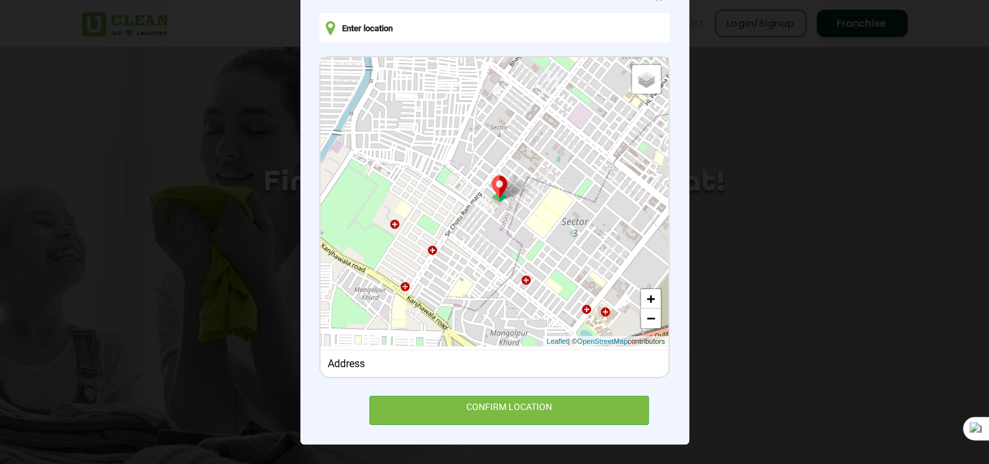
click at [421, 38] on input "text" at bounding box center [494, 27] width 350 height 29
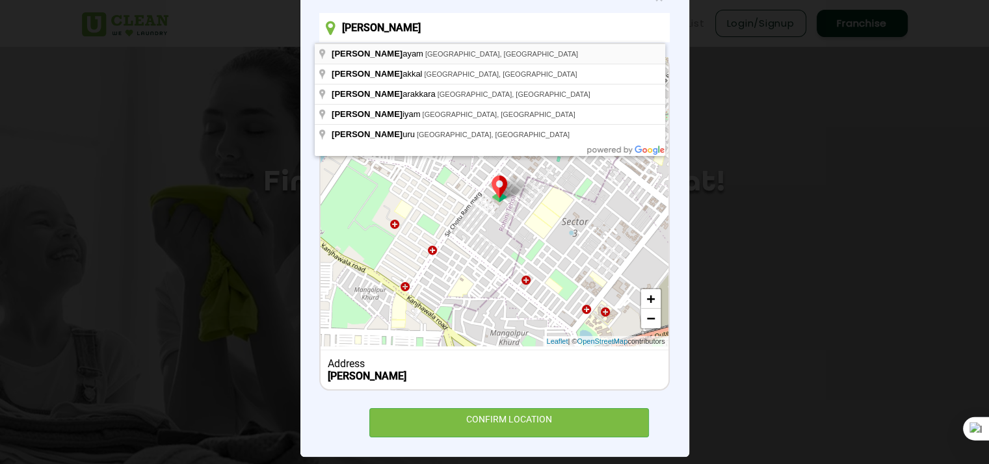
type input "Kottayam, Kerala, India"
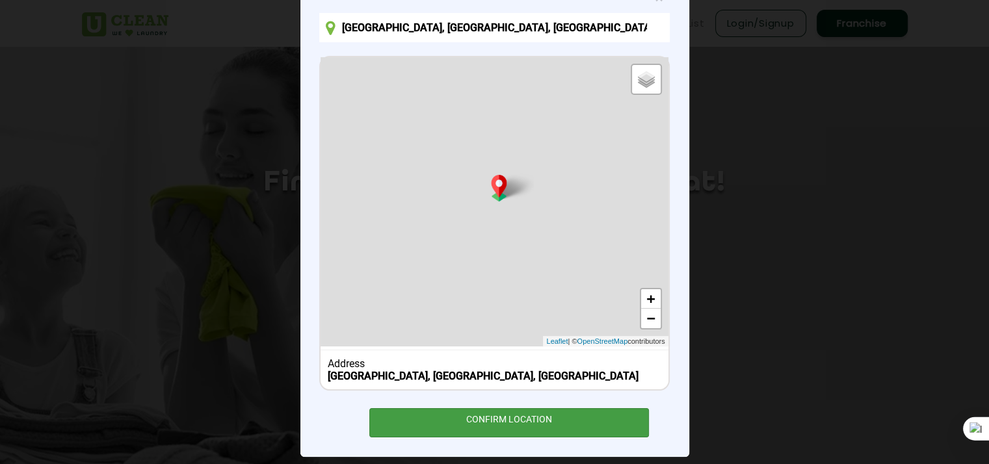
click at [445, 426] on div "CONFIRM LOCATION" at bounding box center [509, 422] width 280 height 29
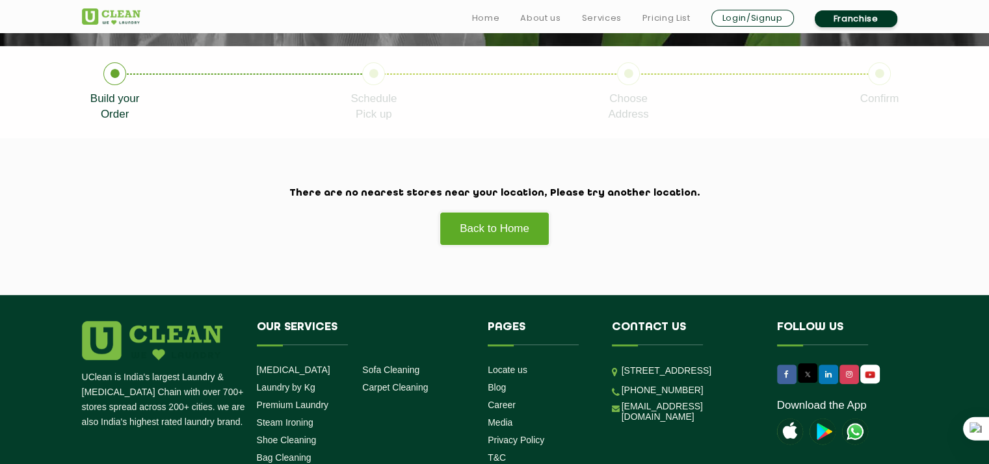
scroll to position [255, 0]
